Goal: Information Seeking & Learning: Learn about a topic

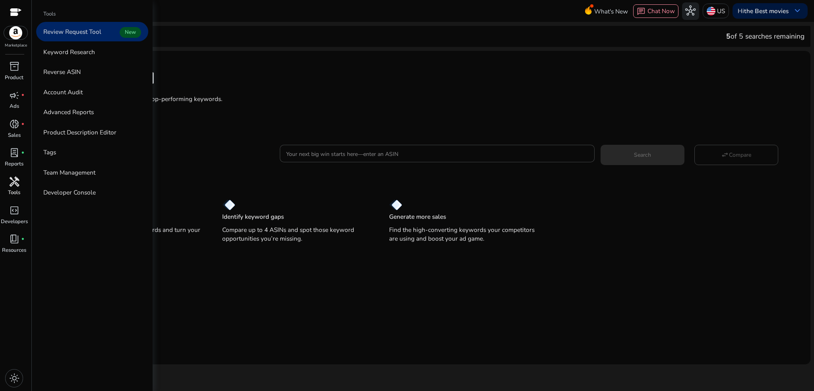
click at [17, 180] on span "handyman" at bounding box center [14, 181] width 10 height 10
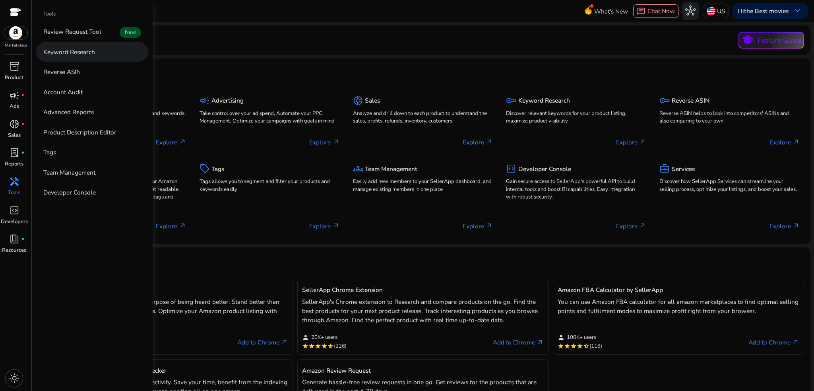
click at [81, 53] on p "Keyword Research" at bounding box center [69, 51] width 52 height 9
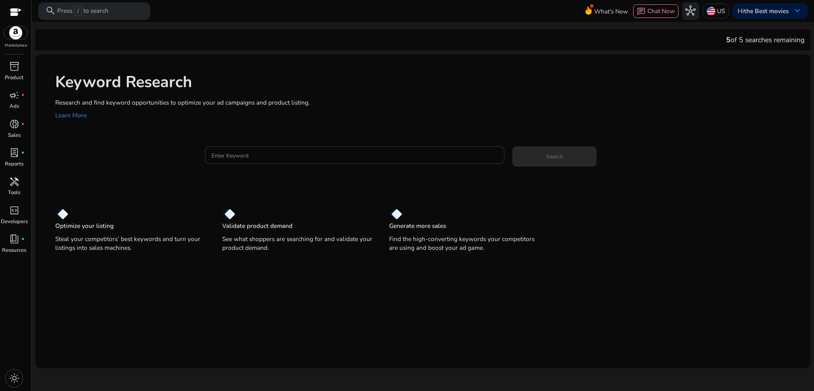
click at [251, 158] on input "Enter Keyword" at bounding box center [354, 155] width 287 height 9
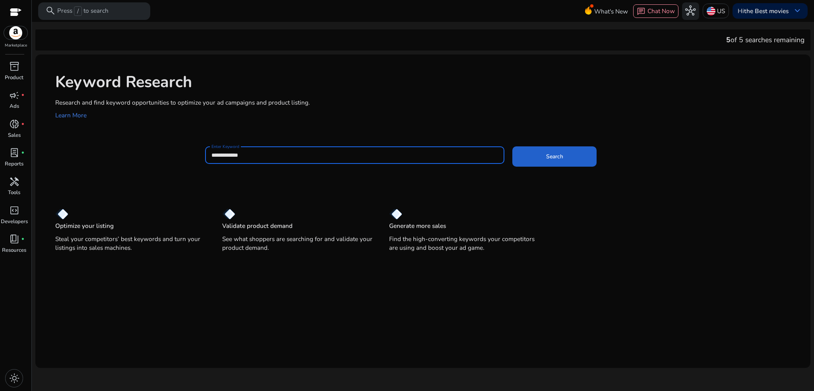
type input "**********"
click at [543, 149] on span at bounding box center [554, 156] width 84 height 19
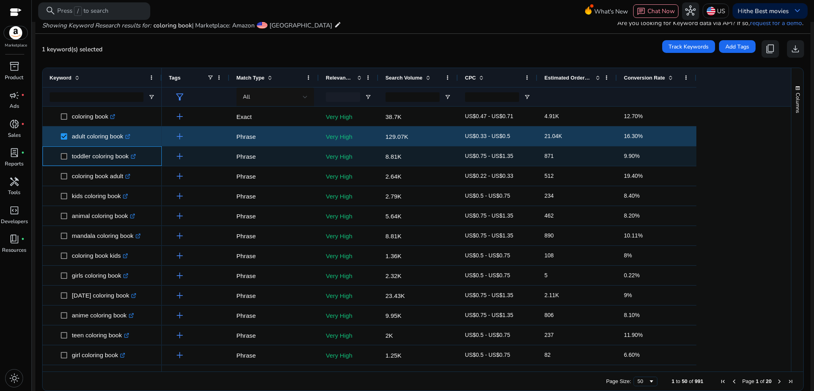
click at [60, 159] on span "toddler coloring book .st0{fill:#2c8af8}" at bounding box center [102, 156] width 105 height 16
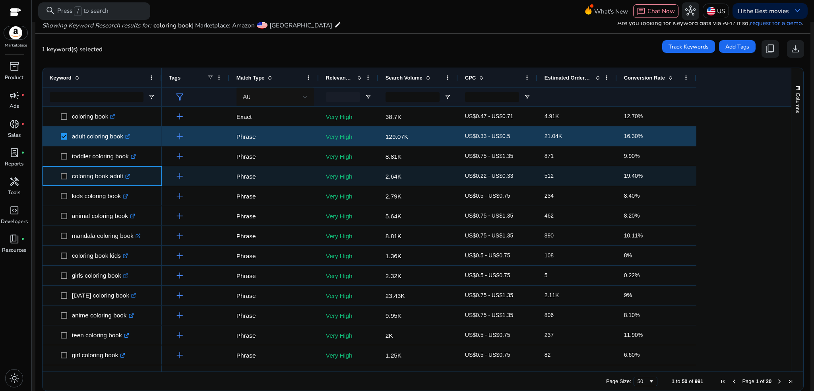
click at [62, 172] on span at bounding box center [66, 176] width 11 height 16
